Goal: Information Seeking & Learning: Stay updated

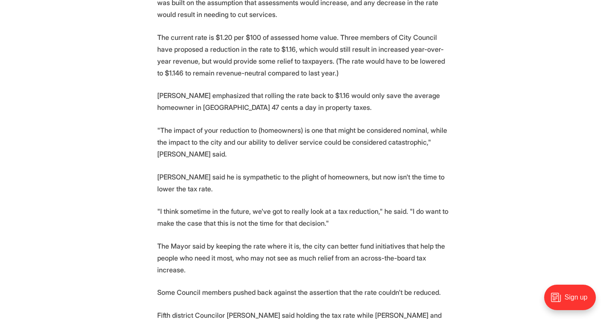
scroll to position [447, 0]
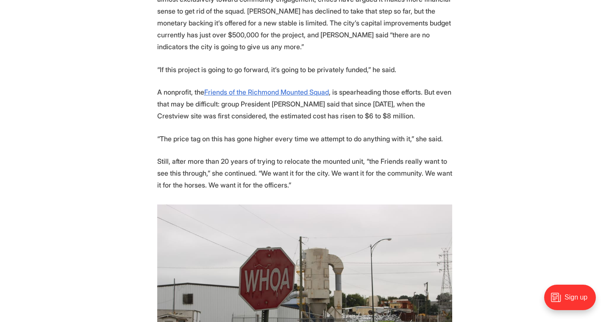
scroll to position [1368, 0]
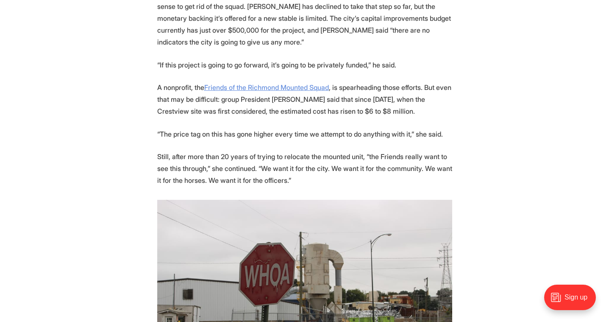
click at [273, 92] on u "Friends of the Richmond Mounted Squad" at bounding box center [266, 87] width 125 height 8
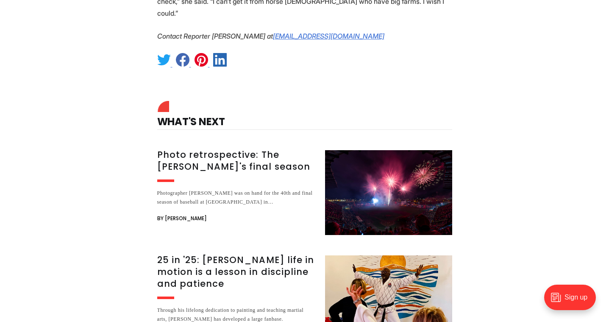
scroll to position [2823, 0]
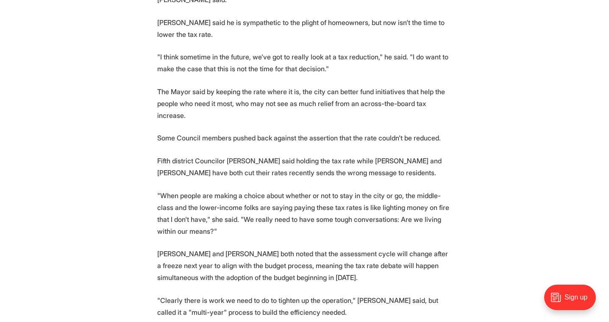
scroll to position [600, 0]
